Goal: Information Seeking & Learning: Find specific fact

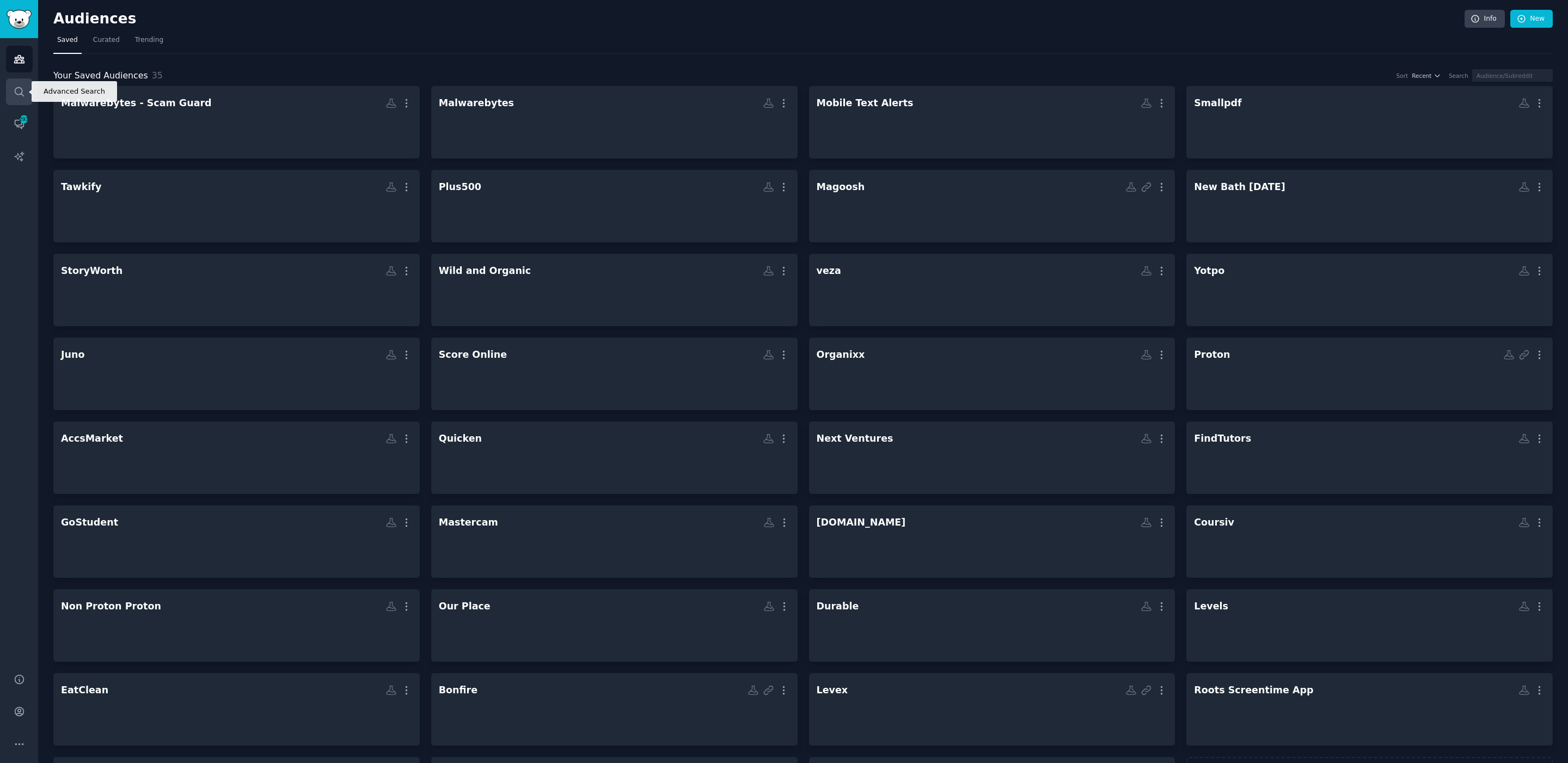
click at [19, 93] on icon "Sidebar" at bounding box center [20, 92] width 12 height 12
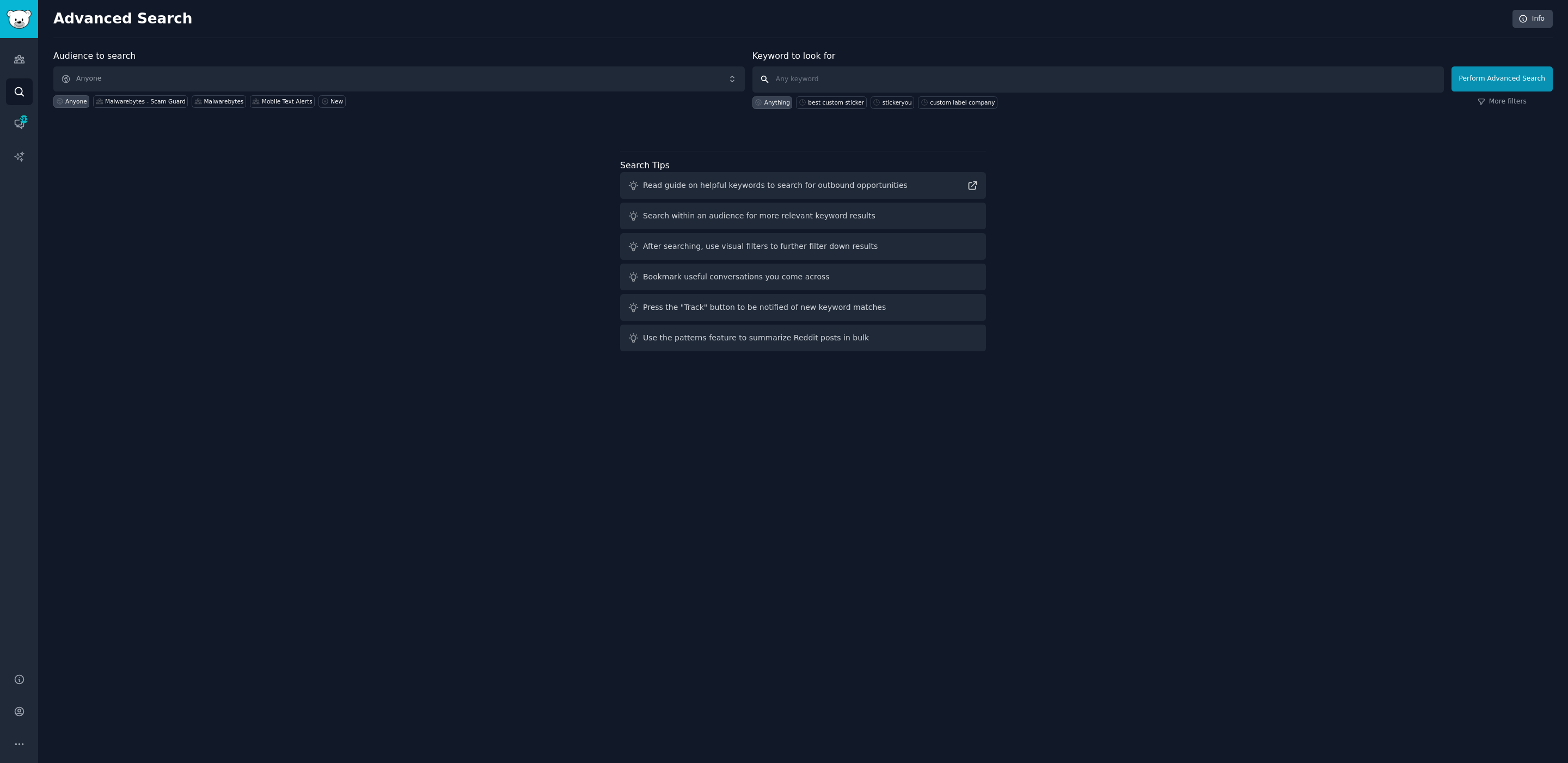
click at [854, 69] on input "text" at bounding box center [1098, 79] width 692 height 26
type input "[DOMAIN_NAME]"
click button "Perform Advanced Search" at bounding box center [1502, 78] width 101 height 25
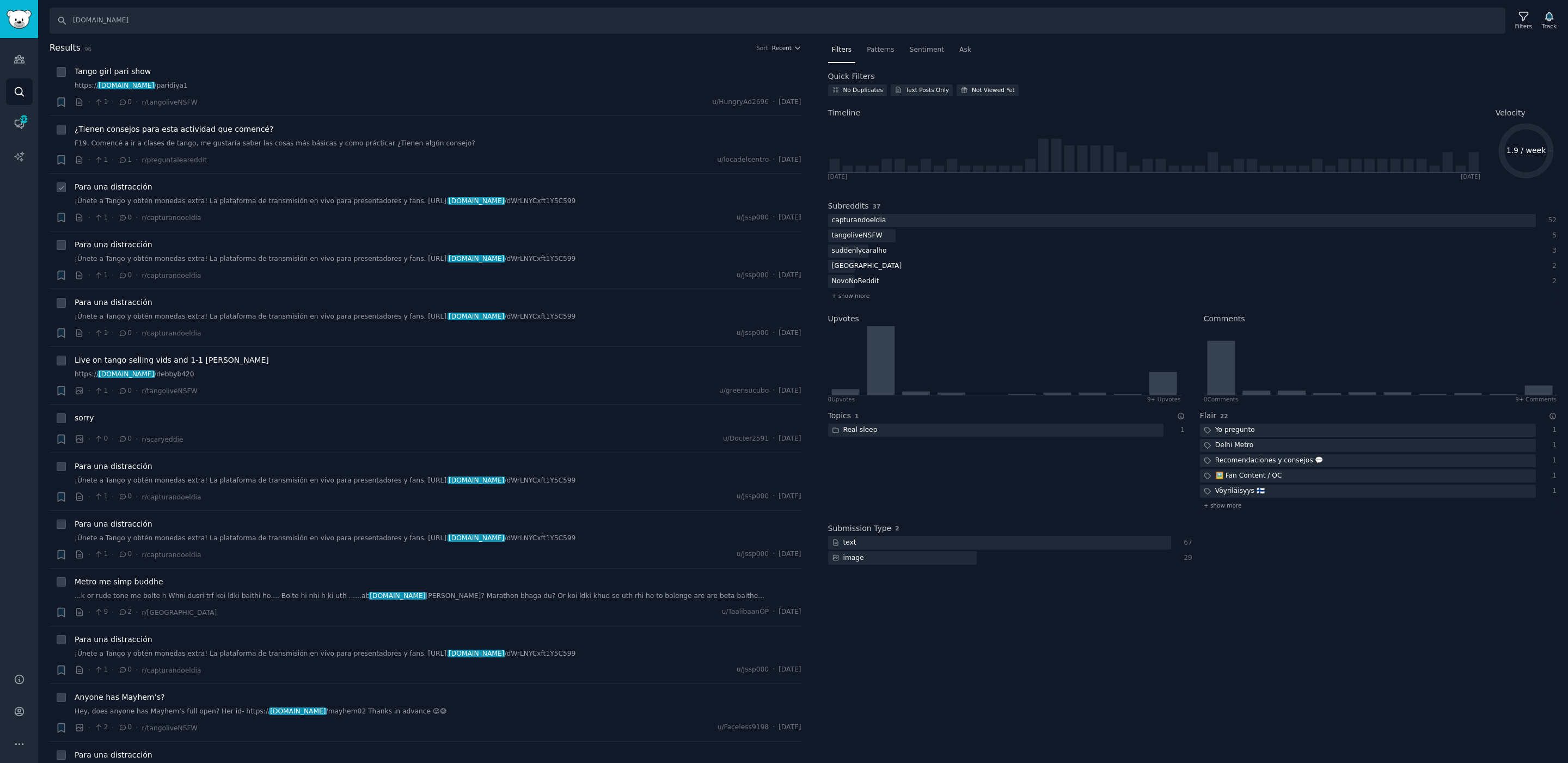
click at [481, 198] on link "¡Únete a Tango y obtén monedas extra! La plataforma de transmisión en vivo para…" at bounding box center [437, 202] width 727 height 10
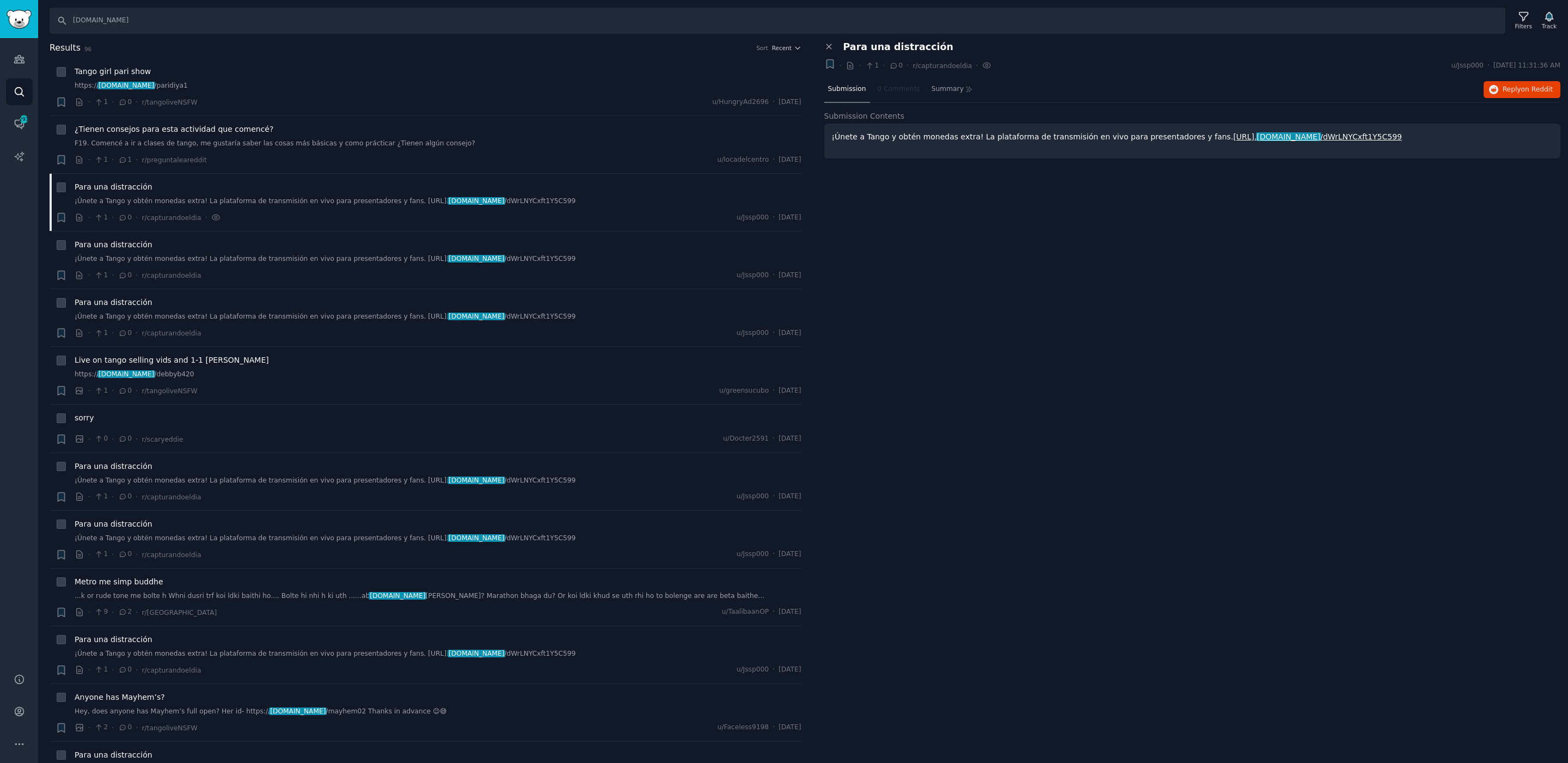
click at [1283, 137] on link "[URL]. [DOMAIN_NAME] /dWrLNYCxft1Y5C599" at bounding box center [1318, 137] width 169 height 9
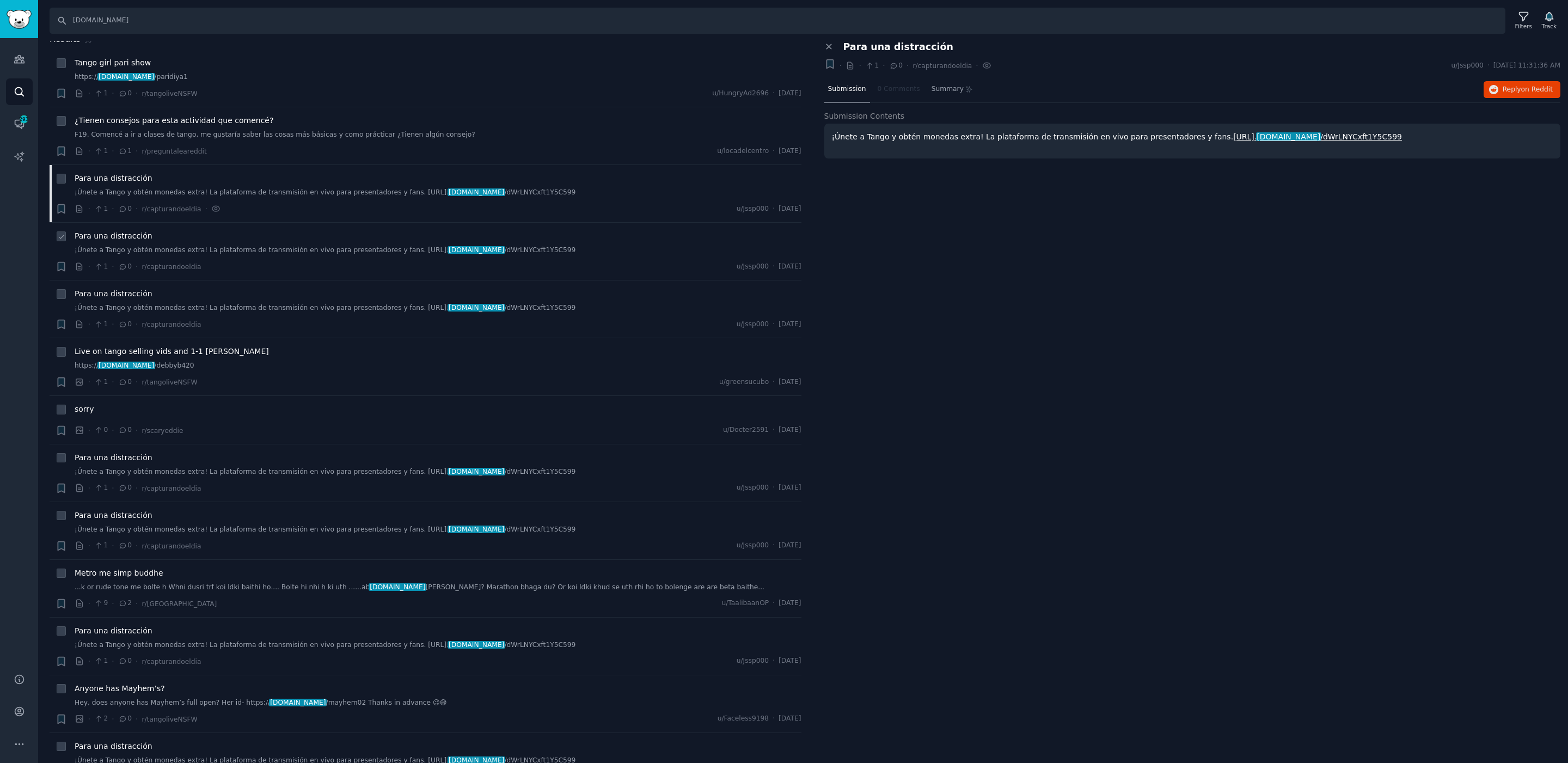
scroll to position [10, 0]
click at [935, 136] on p "¡Únete a Tango y obtén monedas extra! La plataforma de transmisión en vivo para…" at bounding box center [1192, 138] width 721 height 12
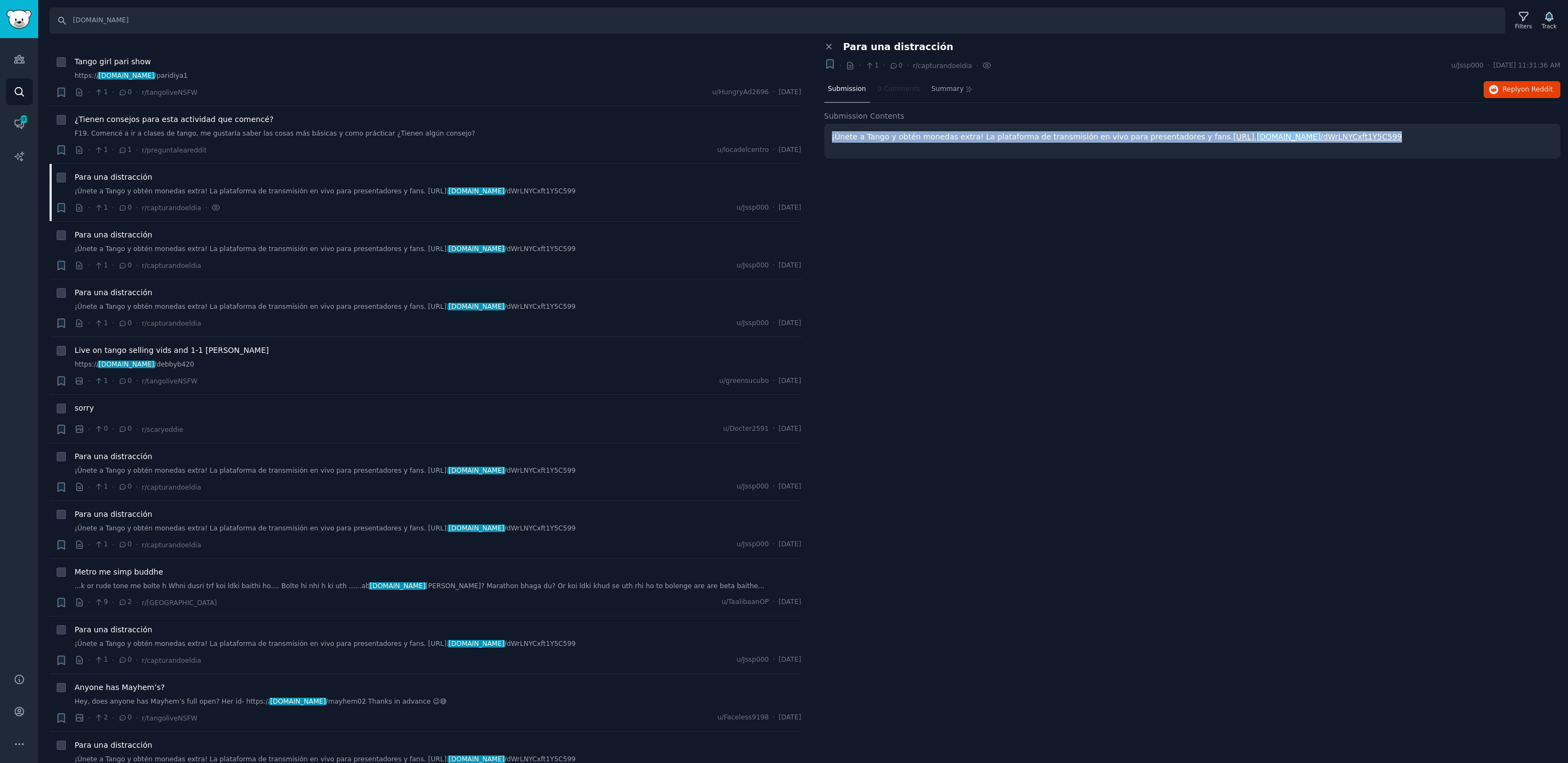
click at [935, 136] on p "¡Únete a Tango y obtén monedas extra! La plataforma de transmisión en vivo para…" at bounding box center [1192, 138] width 721 height 12
copy p "¡Únete a Tango y obtén monedas extra! La plataforma de transmisión en vivo para…"
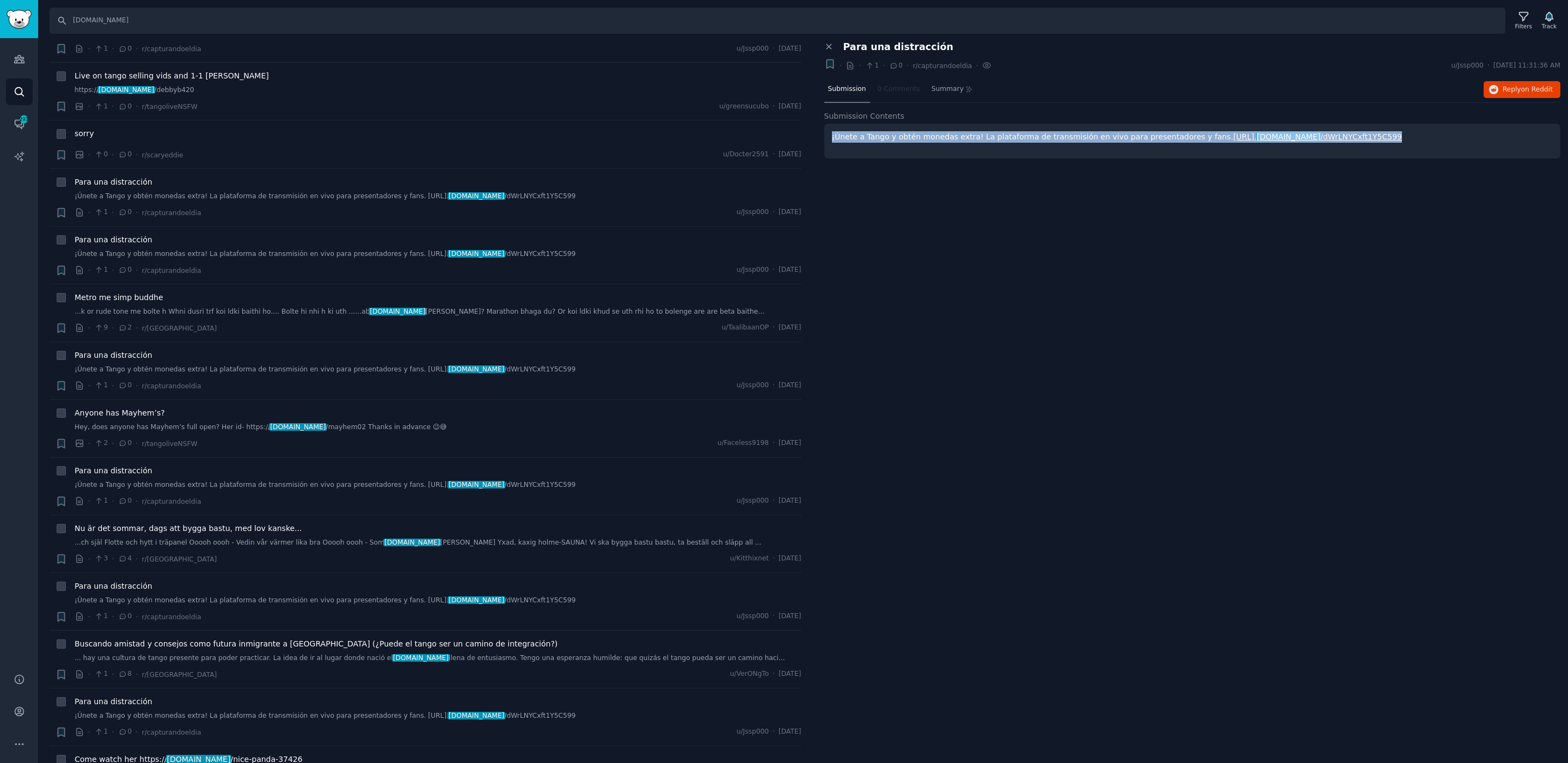
scroll to position [298, 0]
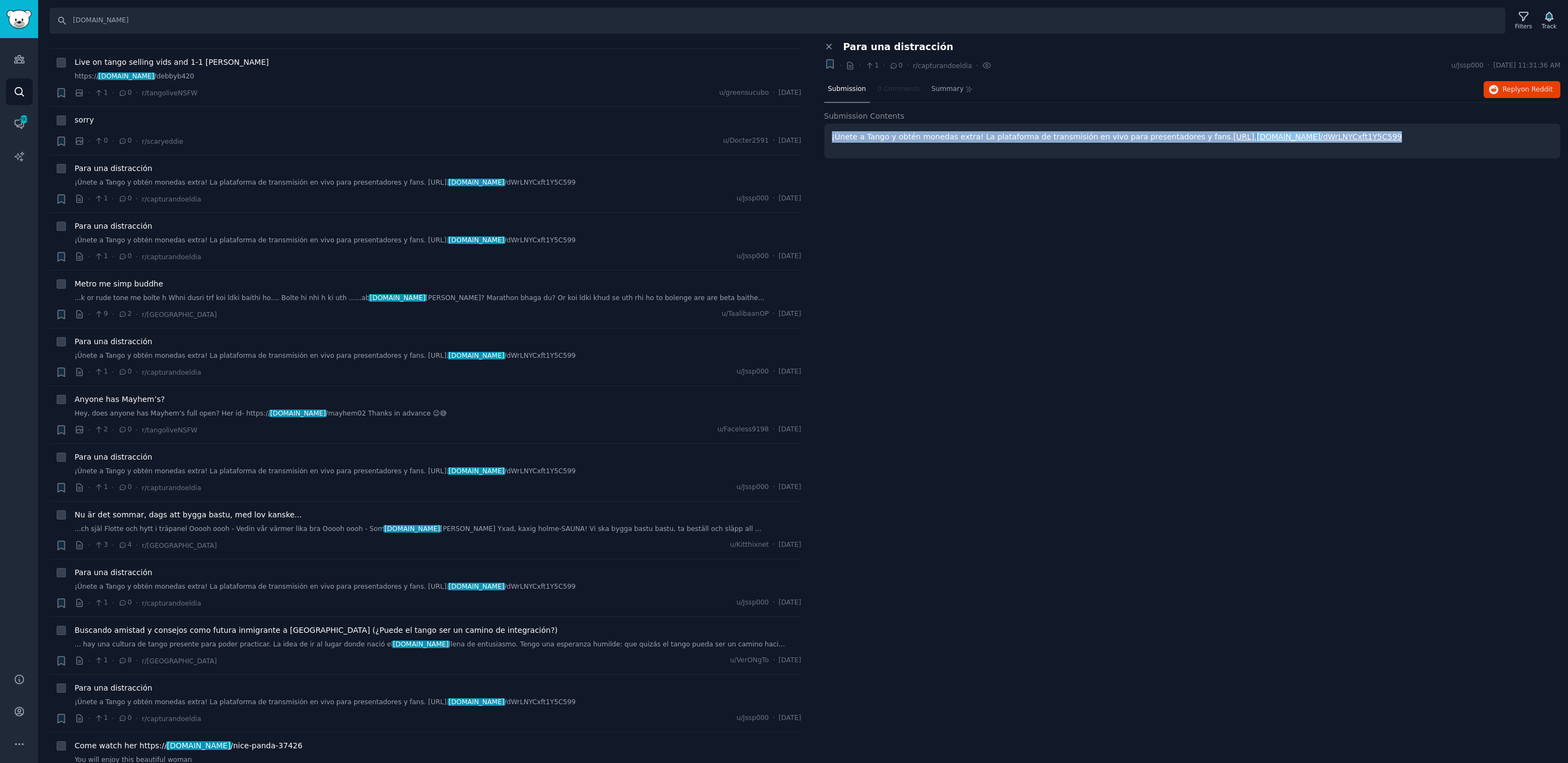
click at [1378, 132] on p "¡Únete a Tango y obtén monedas extra! La plataforma de transmisión en vivo para…" at bounding box center [1192, 138] width 721 height 12
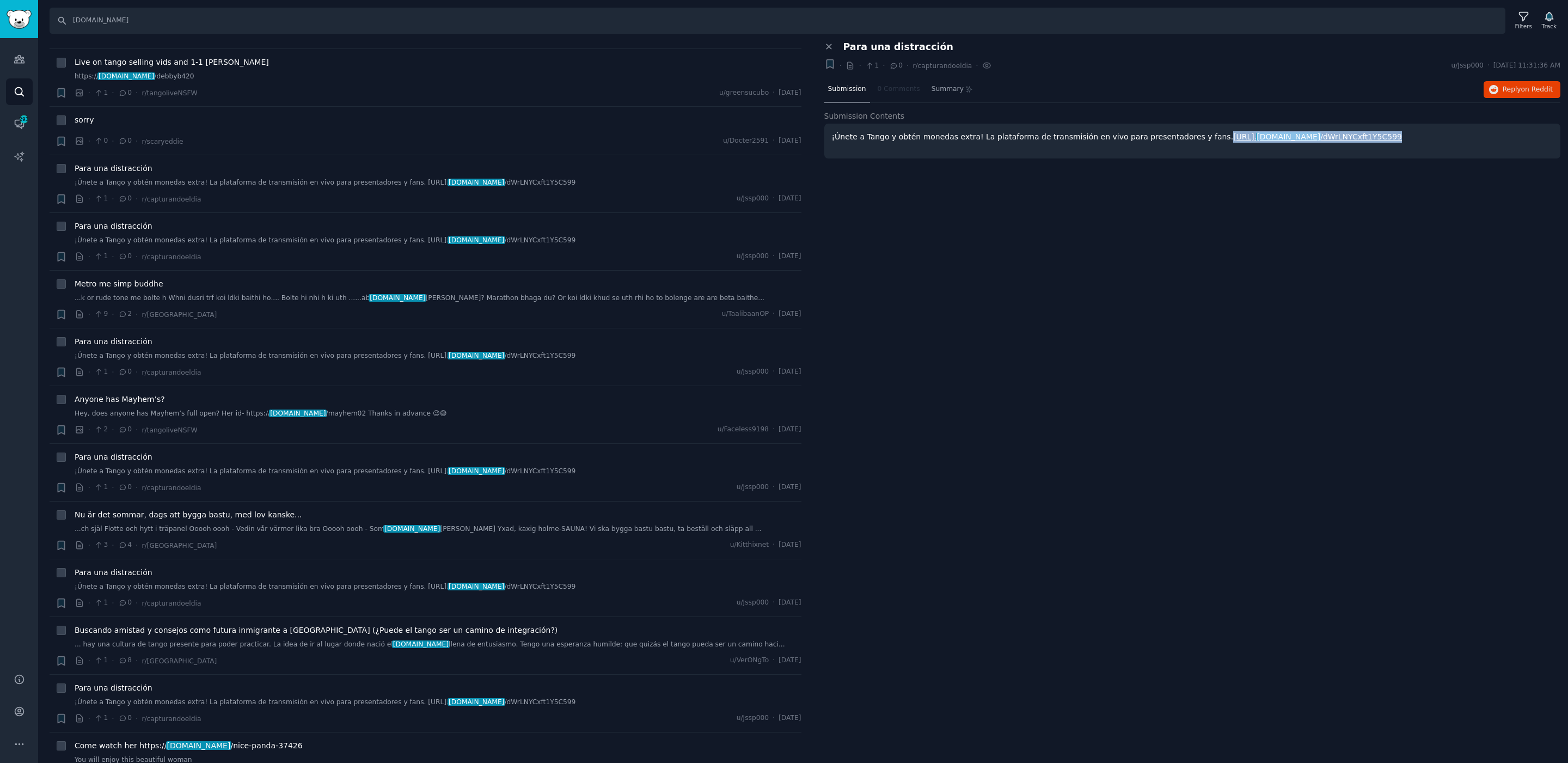
drag, startPoint x: 1369, startPoint y: 135, endPoint x: 1199, endPoint y: 135, distance: 170.0
click at [1199, 135] on p "¡Únete a Tango y obtén monedas extra! La plataforma de transmisión en vivo para…" at bounding box center [1192, 138] width 721 height 12
copy link "[URL]. [DOMAIN_NAME] /dWrLNYCxft1Y5C599"
